Goal: Task Accomplishment & Management: Manage account settings

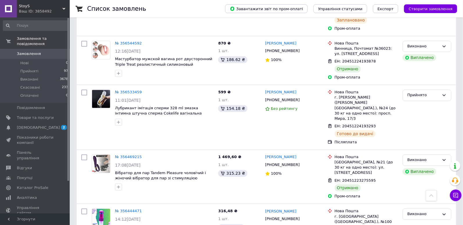
scroll to position [633, 0]
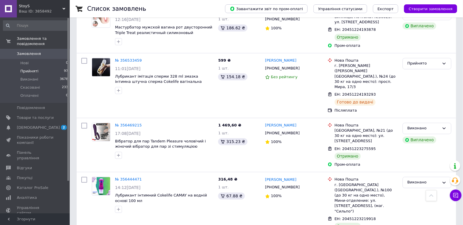
click at [52, 69] on li "Прийняті 97" at bounding box center [35, 71] width 71 height 8
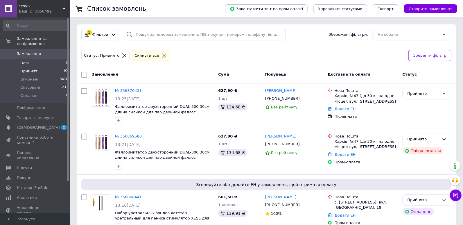
click at [44, 63] on li "Нові 0" at bounding box center [35, 63] width 71 height 8
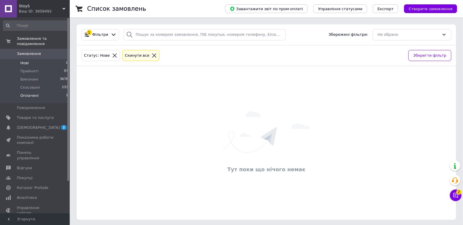
click at [52, 97] on li "Оплачені 1" at bounding box center [35, 97] width 71 height 11
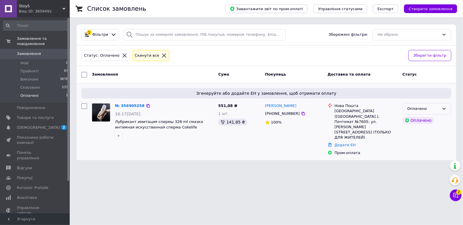
click at [429, 106] on div "Оплачено" at bounding box center [424, 109] width 32 height 6
click at [424, 118] on li "Прийнято" at bounding box center [427, 121] width 48 height 11
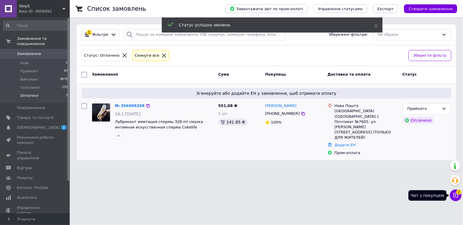
click at [453, 197] on button "Чат з покупцем 2" at bounding box center [456, 195] width 12 height 12
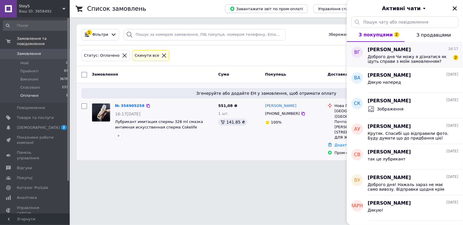
click at [397, 65] on div "Валерия Головатенко 16:17 Доброго дня Чи можу я дізнатися як ідуть справи з мої…" at bounding box center [415, 55] width 95 height 26
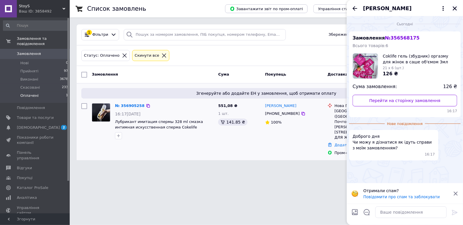
click at [455, 6] on icon "Закрити" at bounding box center [454, 8] width 5 height 5
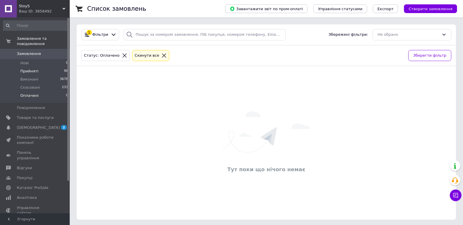
click at [39, 69] on li "Прийняті 98" at bounding box center [35, 71] width 71 height 8
